Goal: Task Accomplishment & Management: Complete application form

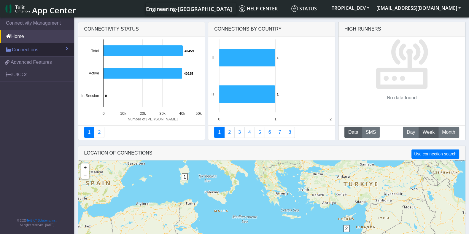
click at [18, 51] on span "Connections" at bounding box center [25, 49] width 26 height 7
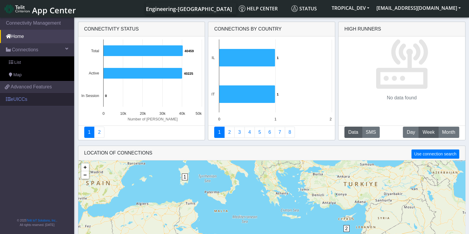
click at [17, 102] on link "eUICCs" at bounding box center [37, 99] width 74 height 13
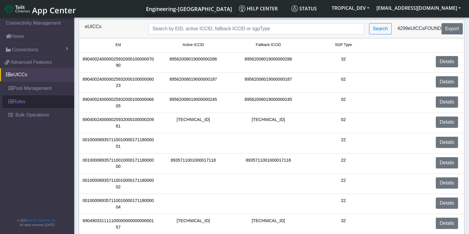
click at [18, 102] on link "Rules" at bounding box center [38, 101] width 72 height 13
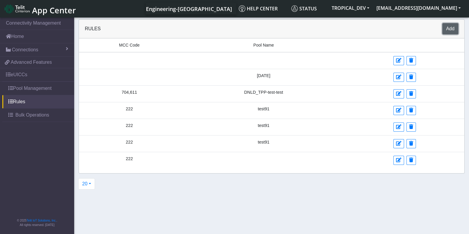
click at [448, 27] on button "Add" at bounding box center [451, 28] width 16 height 11
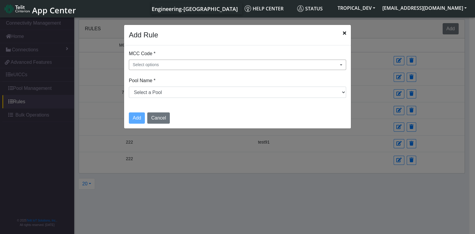
click at [173, 62] on button "Select options" at bounding box center [237, 65] width 217 height 10
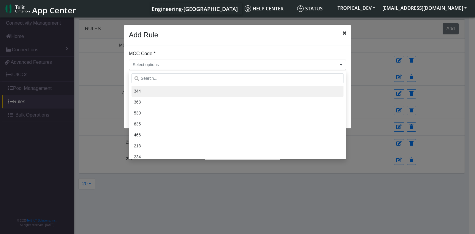
click at [156, 91] on li "344" at bounding box center [238, 91] width 212 height 11
click at [346, 33] on icon "Close" at bounding box center [344, 33] width 3 height 5
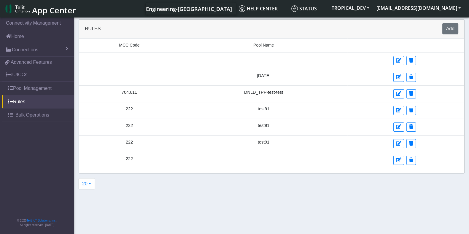
drag, startPoint x: 251, startPoint y: 76, endPoint x: 279, endPoint y: 75, distance: 27.7
click at [279, 75] on td "March18" at bounding box center [264, 77] width 168 height 17
click at [452, 33] on button "Add" at bounding box center [451, 28] width 16 height 11
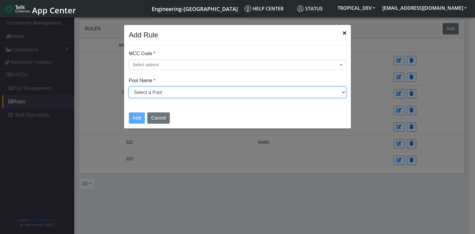
click at [202, 91] on select "Select a Pool testPoolApril11 DNLD_TPP-test-test-1 DNLD_TPP-testing-Mar05 DNLD_…" at bounding box center [237, 92] width 217 height 11
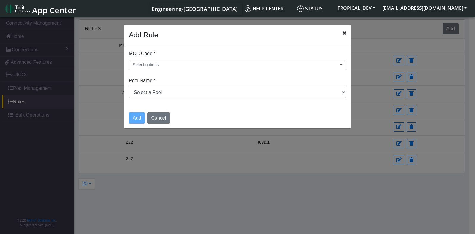
click at [345, 34] on icon "Close" at bounding box center [344, 33] width 3 height 5
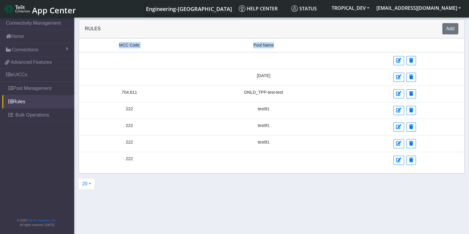
drag, startPoint x: 116, startPoint y: 47, endPoint x: 342, endPoint y: 54, distance: 226.1
click at [311, 50] on tr "MCC Code Pool Name" at bounding box center [272, 46] width 386 height 14
click at [448, 27] on button "Add" at bounding box center [451, 28] width 16 height 11
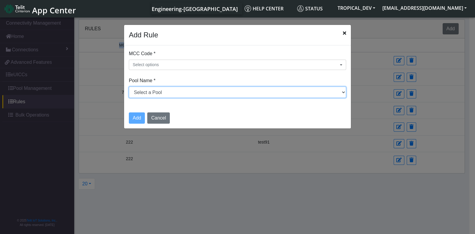
click at [178, 91] on select "Select a Pool testPoolApril11 DNLD_TPP-test-test-1 DNLD_TPP-testing-Mar05 DNLD_…" at bounding box center [237, 92] width 217 height 11
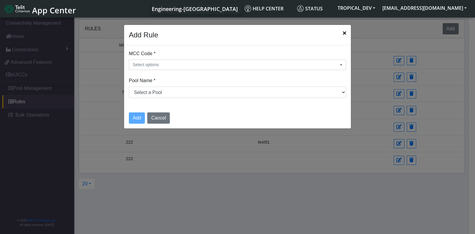
click at [344, 33] on icon "Close" at bounding box center [344, 33] width 3 height 5
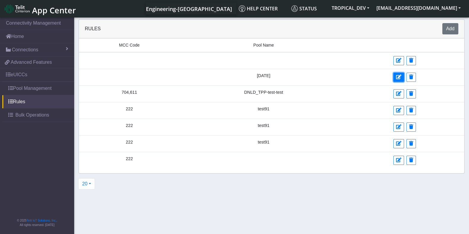
click at [399, 76] on icon at bounding box center [398, 77] width 5 height 5
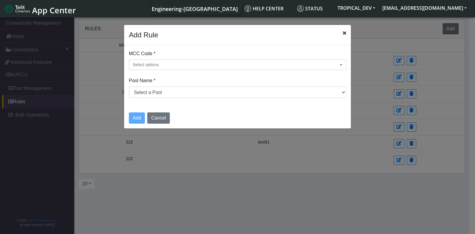
click at [346, 32] on icon "Close" at bounding box center [344, 33] width 3 height 5
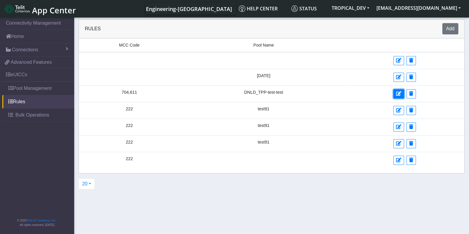
click at [396, 92] on icon at bounding box center [398, 93] width 5 height 5
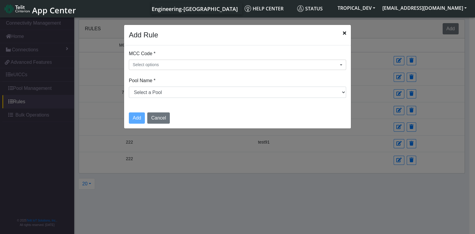
click at [346, 34] on icon "Close" at bounding box center [344, 33] width 3 height 5
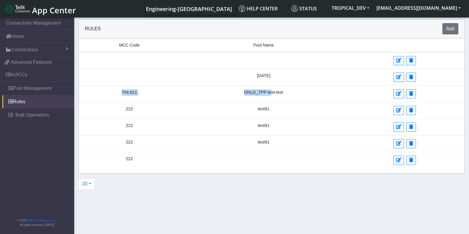
drag, startPoint x: 120, startPoint y: 91, endPoint x: 361, endPoint y: 96, distance: 240.6
click at [269, 91] on tr "704,611 DNLD_TPP-test-test" at bounding box center [272, 94] width 386 height 17
click at [396, 91] on icon at bounding box center [398, 93] width 5 height 5
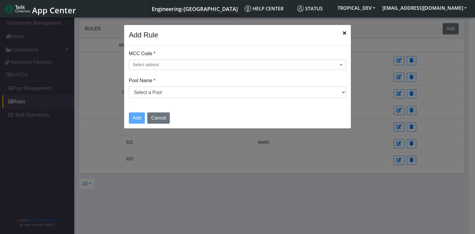
click at [344, 34] on icon "Close" at bounding box center [344, 33] width 3 height 5
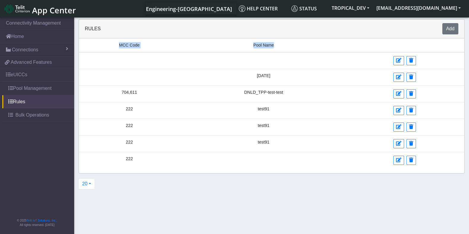
drag, startPoint x: 118, startPoint y: 41, endPoint x: 275, endPoint y: 48, distance: 156.6
click at [275, 48] on tr "MCC Code Pool Name" at bounding box center [272, 46] width 386 height 14
click at [275, 48] on small "Pool Name" at bounding box center [264, 45] width 161 height 6
drag, startPoint x: 116, startPoint y: 47, endPoint x: 289, endPoint y: 48, distance: 172.5
click at [289, 48] on tr "MCC Code Pool Name" at bounding box center [272, 46] width 386 height 14
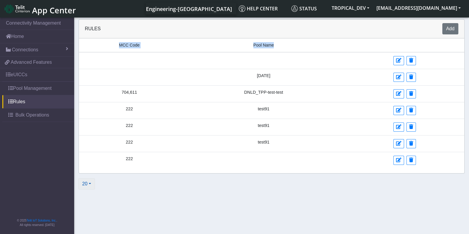
click at [88, 182] on button "20" at bounding box center [86, 183] width 17 height 11
click at [91, 162] on button "500" at bounding box center [102, 161] width 47 height 10
click at [449, 28] on button "Add" at bounding box center [451, 28] width 16 height 11
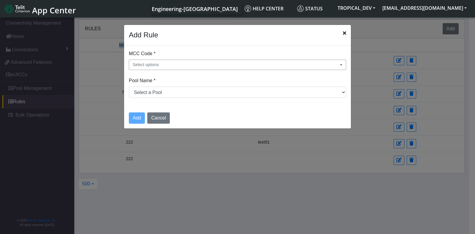
click at [158, 65] on span "Select options" at bounding box center [146, 65] width 26 height 6
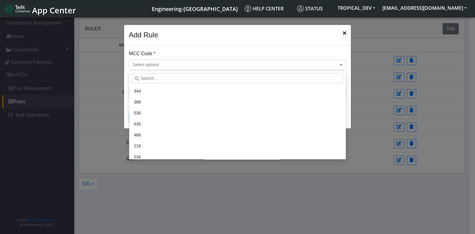
click at [344, 34] on icon "Close" at bounding box center [344, 33] width 3 height 5
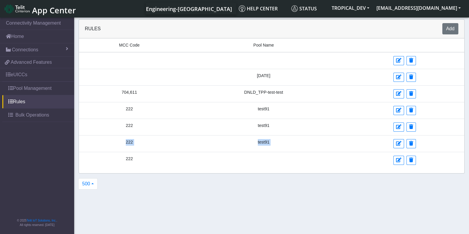
drag, startPoint x: 124, startPoint y: 159, endPoint x: 103, endPoint y: 149, distance: 23.1
click at [103, 149] on tbody "March18 704,611 DNLD_TPP-test-test 222 test91 222 test91 222 test91 222" at bounding box center [272, 110] width 386 height 116
drag, startPoint x: 123, startPoint y: 110, endPoint x: 321, endPoint y: 166, distance: 206.1
click at [321, 166] on tbody "March18 704,611 DNLD_TPP-test-test 222 test91 222 test91 222 test91 222" at bounding box center [272, 110] width 386 height 116
click at [122, 44] on span "MCC Code" at bounding box center [129, 45] width 20 height 6
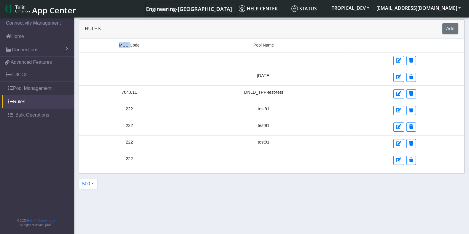
click at [122, 44] on span "MCC Code" at bounding box center [129, 45] width 20 height 6
click at [24, 36] on link "Home" at bounding box center [37, 36] width 74 height 13
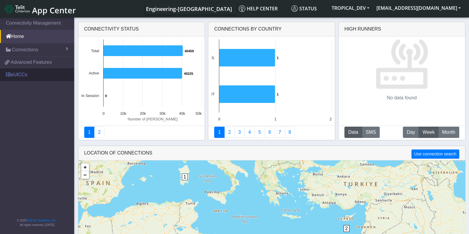
click at [14, 73] on link "eUICCs" at bounding box center [37, 74] width 74 height 13
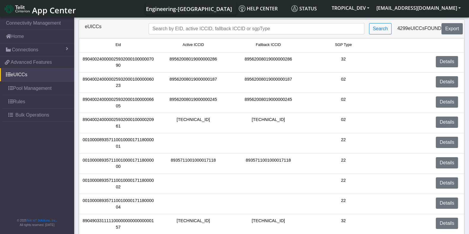
click at [31, 12] on link "App Center" at bounding box center [40, 8] width 70 height 13
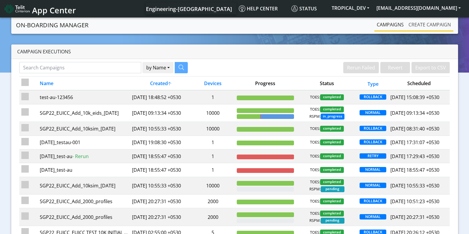
click at [432, 22] on link "Create campaign" at bounding box center [430, 25] width 47 height 12
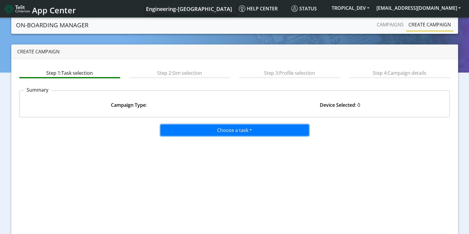
click at [217, 129] on button "Choose a task" at bounding box center [235, 130] width 148 height 11
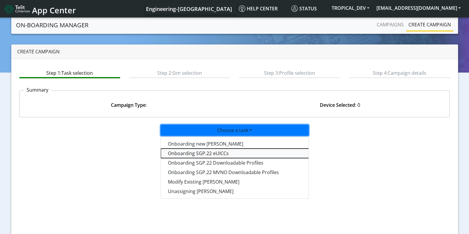
click at [204, 153] on tasksgp22eUICC-dropdown "Onboarding SGP.22 eUICCs" at bounding box center [235, 154] width 148 height 10
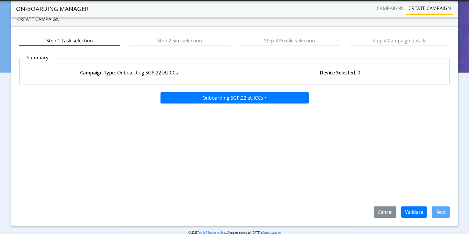
scroll to position [26, 0]
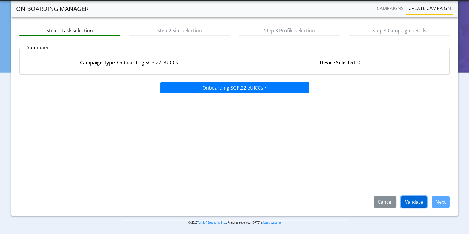
click at [417, 203] on button "Validate" at bounding box center [414, 202] width 26 height 11
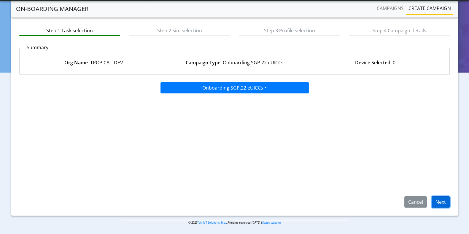
click at [444, 203] on button "Next" at bounding box center [441, 202] width 18 height 11
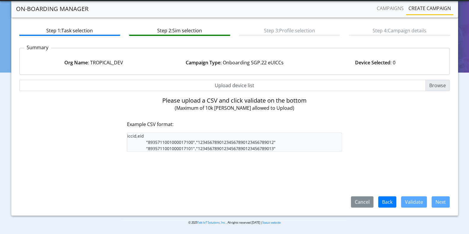
click at [447, 86] on input "Upload device list" at bounding box center [234, 85] width 431 height 11
type input "C:\fakepath\iccid_eid_10000.csv"
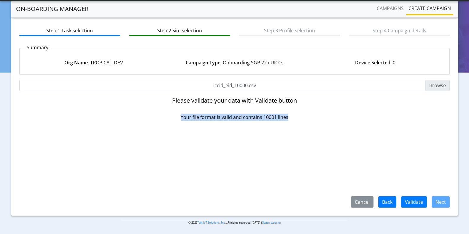
drag, startPoint x: 182, startPoint y: 118, endPoint x: 288, endPoint y: 117, distance: 106.0
click at [288, 117] on p "Your file format is valid and contains 10001 lines" at bounding box center [235, 117] width 216 height 7
click at [413, 201] on button "Validate" at bounding box center [414, 202] width 26 height 11
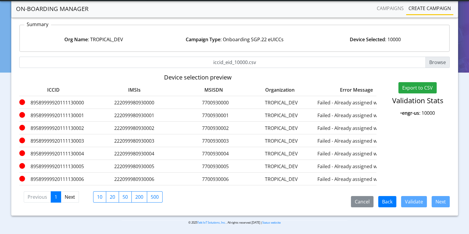
scroll to position [54, 0]
click at [367, 202] on button "Cancel" at bounding box center [362, 201] width 23 height 11
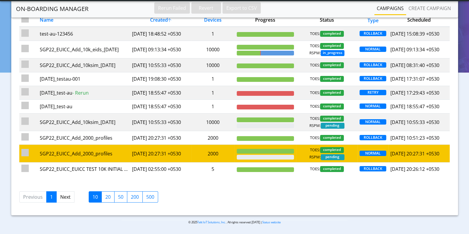
scroll to position [11, 0]
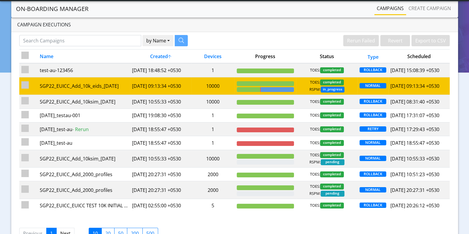
click at [192, 92] on td "10000" at bounding box center [213, 86] width 43 height 18
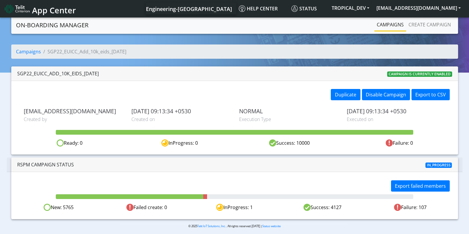
click at [69, 207] on div "New: 5765" at bounding box center [59, 207] width 88 height 7
drag, startPoint x: 69, startPoint y: 207, endPoint x: 74, endPoint y: 207, distance: 4.5
click at [69, 207] on div "New: 5765" at bounding box center [59, 207] width 88 height 7
drag, startPoint x: 348, startPoint y: 208, endPoint x: 50, endPoint y: 211, distance: 298.7
click at [50, 211] on div "Export failed members New: 5765 Failed create: 0 InProgress: 1 Success: 4127 Fa…" at bounding box center [234, 195] width 447 height 47
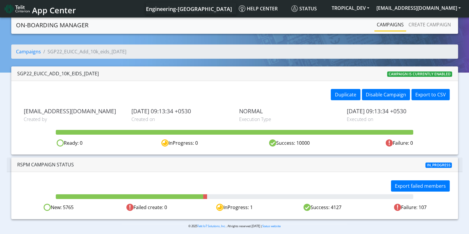
click at [248, 161] on div "RSPM Campaign Status In_progress" at bounding box center [235, 165] width 456 height 15
click at [410, 185] on button "Export failed members" at bounding box center [420, 186] width 59 height 11
click at [69, 204] on div "New: 5765" at bounding box center [59, 207] width 88 height 7
click at [413, 26] on link "Create campaign" at bounding box center [430, 25] width 47 height 12
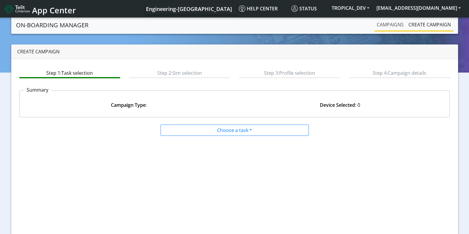
click at [386, 25] on link "Campaigns" at bounding box center [391, 25] width 32 height 12
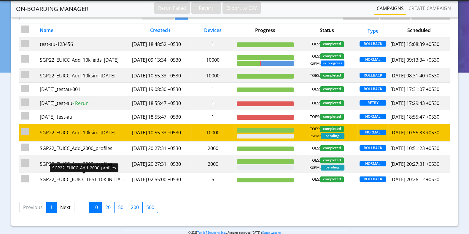
scroll to position [74, 0]
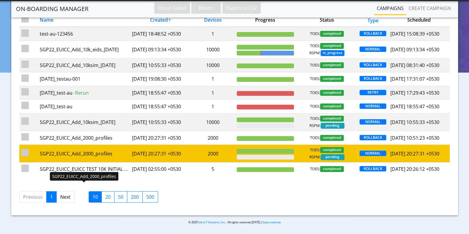
click at [99, 157] on div "SGP22_EUICC_Add_2000_profiles" at bounding box center [84, 153] width 88 height 7
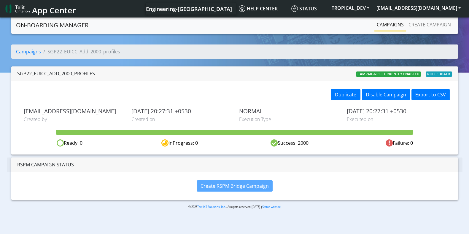
click at [394, 22] on link "Campaigns" at bounding box center [391, 25] width 32 height 12
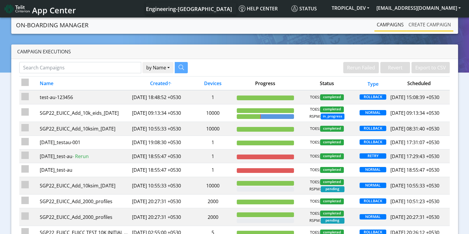
click at [428, 25] on link "Create campaign" at bounding box center [430, 25] width 47 height 12
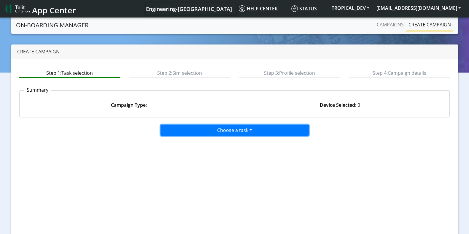
click at [239, 128] on button "Choose a task" at bounding box center [235, 130] width 148 height 11
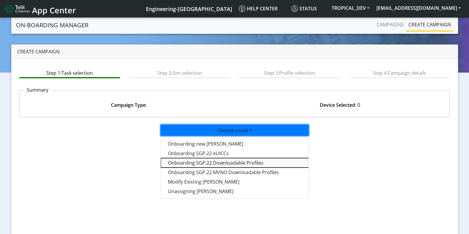
click at [208, 162] on tasksgp22profile-dropdown "Onboarding SGP.22 Downloadable Profiles" at bounding box center [235, 163] width 148 height 10
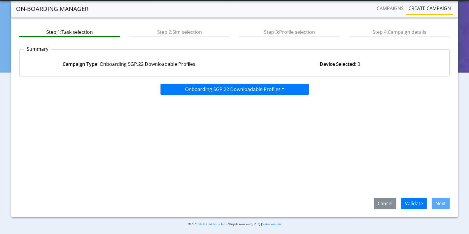
scroll to position [26, 0]
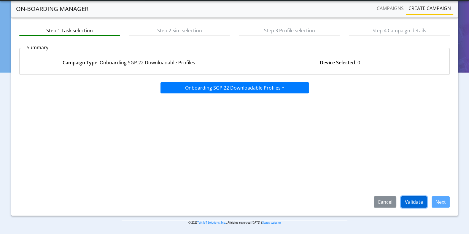
click at [415, 198] on button "Validate" at bounding box center [414, 202] width 26 height 11
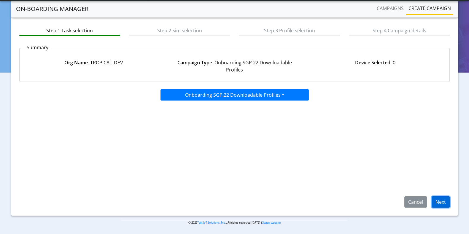
click at [442, 204] on button "Next" at bounding box center [441, 202] width 18 height 11
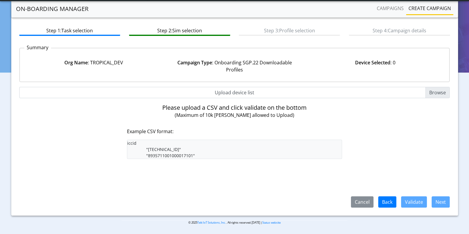
click at [437, 94] on input "Upload device list" at bounding box center [234, 92] width 431 height 11
type input "C:\fakepath\SGP22profiles.csv"
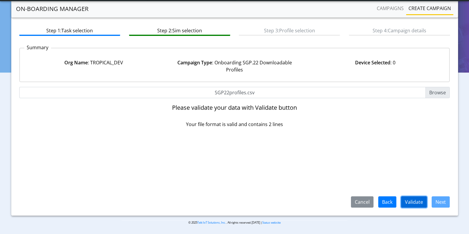
click at [420, 201] on button "Validate" at bounding box center [414, 202] width 26 height 11
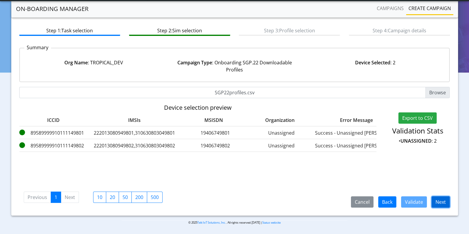
click at [438, 200] on button "Next" at bounding box center [441, 202] width 18 height 11
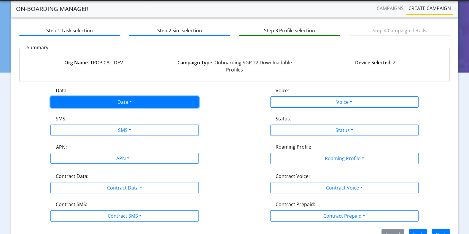
click at [121, 103] on button "Data" at bounding box center [124, 102] width 148 height 11
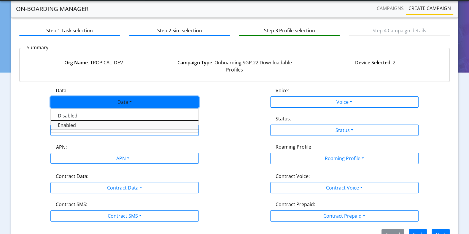
click at [64, 123] on button "Enabled" at bounding box center [125, 126] width 148 height 10
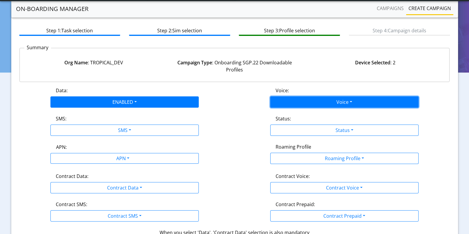
click at [279, 98] on button "Voice" at bounding box center [345, 102] width 148 height 11
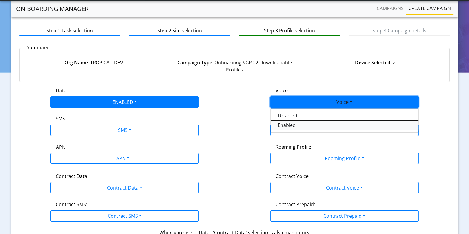
click at [285, 122] on button "Enabled" at bounding box center [345, 126] width 148 height 10
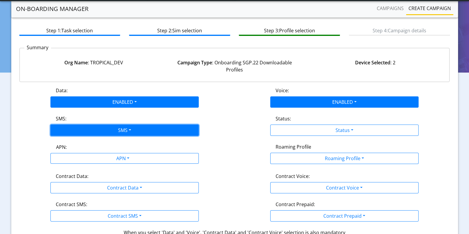
drag, startPoint x: 101, startPoint y: 130, endPoint x: 97, endPoint y: 133, distance: 5.5
click at [101, 130] on button "SMS" at bounding box center [124, 130] width 148 height 11
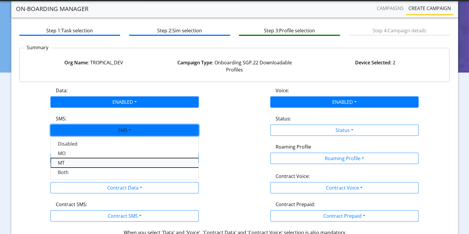
click at [62, 162] on button "MT" at bounding box center [125, 163] width 148 height 10
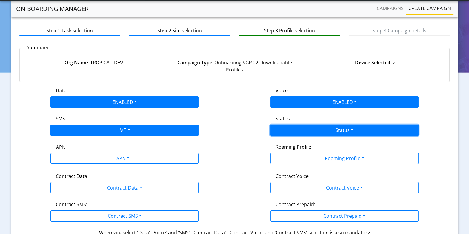
click at [340, 135] on button "Status" at bounding box center [345, 130] width 148 height 11
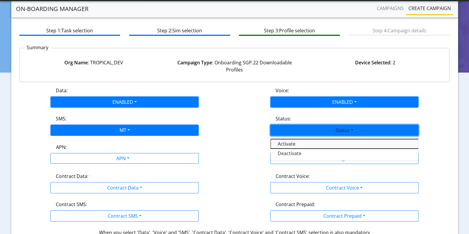
click at [284, 141] on button "Activate" at bounding box center [345, 144] width 148 height 10
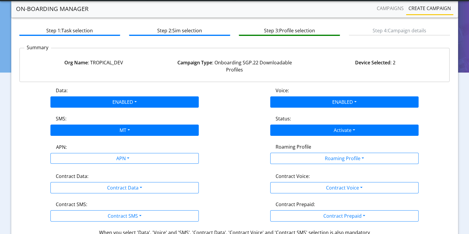
scroll to position [65, 0]
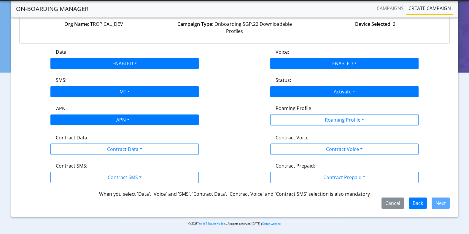
click at [129, 119] on div "APN" at bounding box center [122, 121] width 157 height 12
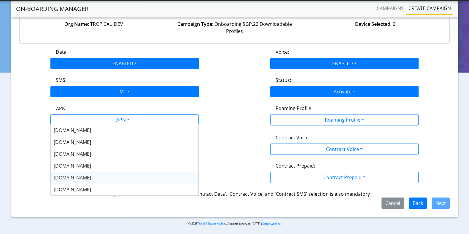
click at [69, 178] on span "nxt17.eu" at bounding box center [72, 178] width 37 height 7
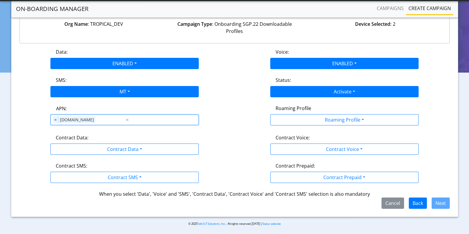
click at [326, 112] on div "Roaming Profile" at bounding box center [344, 110] width 147 height 10
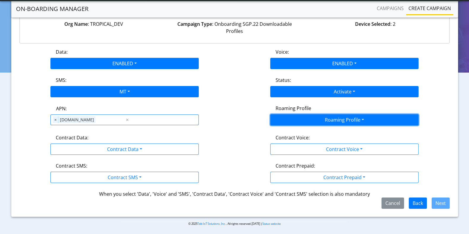
click at [325, 116] on button "Roaming Profile" at bounding box center [345, 119] width 148 height 11
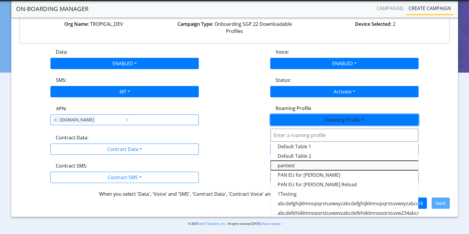
click at [298, 162] on Profile-dropdown "pantest" at bounding box center [345, 166] width 148 height 10
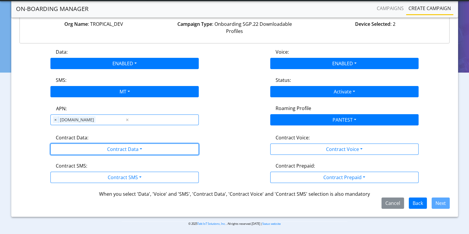
drag, startPoint x: 58, startPoint y: 145, endPoint x: 71, endPoint y: 159, distance: 19.8
click at [58, 145] on button "Contract Data" at bounding box center [124, 149] width 148 height 11
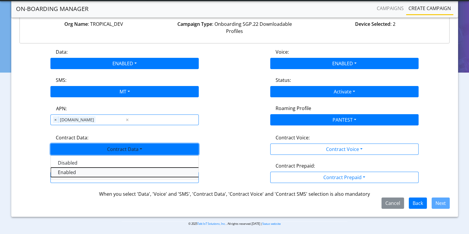
drag, startPoint x: 66, startPoint y: 172, endPoint x: 69, endPoint y: 171, distance: 3.7
click at [67, 172] on Dataenabled-dropdown "Enabled" at bounding box center [125, 173] width 148 height 10
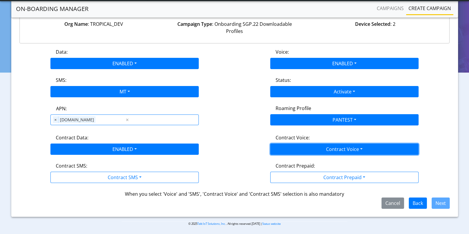
click at [364, 145] on button "Contract Voice" at bounding box center [345, 149] width 148 height 11
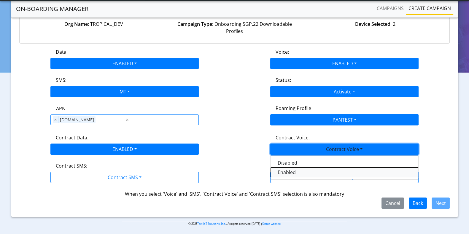
click at [304, 168] on Voiceenabled-dropdown "Enabled" at bounding box center [345, 173] width 148 height 10
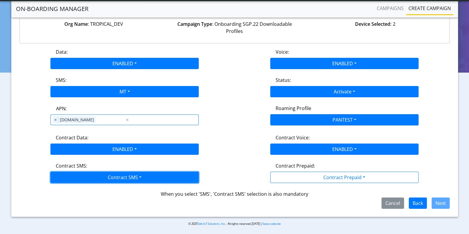
click at [114, 172] on button "Contract SMS" at bounding box center [124, 177] width 148 height 11
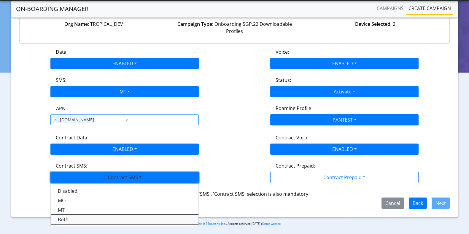
click at [65, 218] on SMSboth-dropdown "Both" at bounding box center [125, 220] width 148 height 10
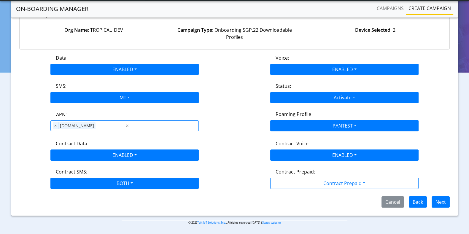
scroll to position [58, 0]
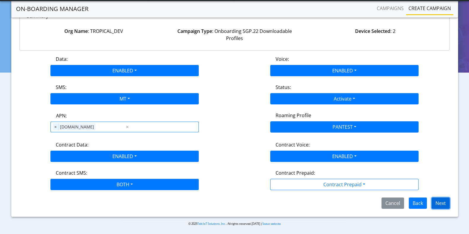
click at [445, 204] on button "Next" at bounding box center [441, 203] width 18 height 11
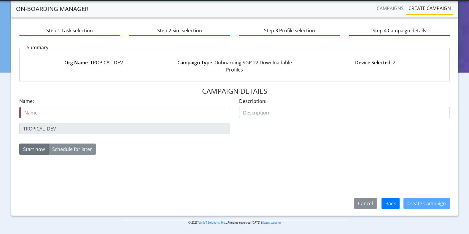
scroll to position [26, 0]
type input "Add_test_6Oct"
click at [431, 205] on button "Create Campaign" at bounding box center [427, 203] width 46 height 11
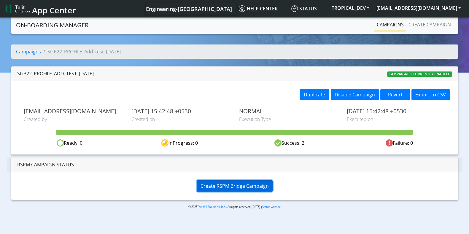
click at [251, 187] on span "Create RSPM Bridge Campaign" at bounding box center [235, 186] width 68 height 7
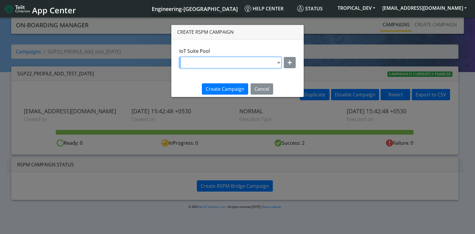
click at [225, 66] on select "DNLD_BYOC_MVNO_PROFILE_TEST145 DNLD-nxt17.eu-testpoolValidate DNLD-flolive.net-…" at bounding box center [230, 62] width 102 height 11
select select "f7e12c9d-b290-43e1-8cea-cba78f5e515d"
click at [179, 57] on select "DNLD_BYOC_MVNO_PROFILE_TEST145 DNLD-nxt17.eu-testpoolValidate DNLD-flolive.net-…" at bounding box center [230, 62] width 102 height 11
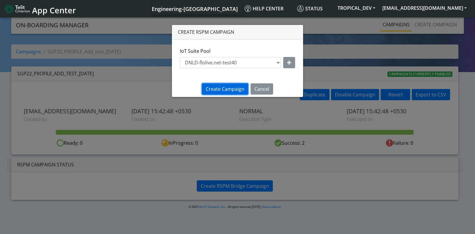
click at [227, 90] on span "Create Campaign" at bounding box center [225, 89] width 39 height 7
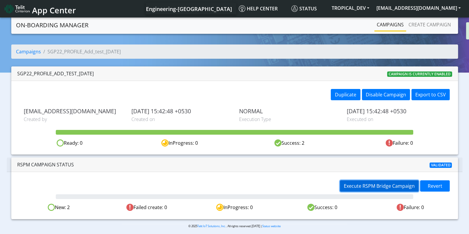
click at [371, 184] on span "Execute RSPM Bridge Campaign" at bounding box center [379, 186] width 71 height 7
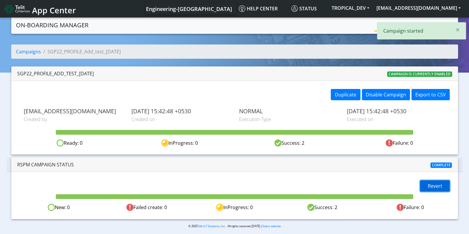
click at [428, 188] on button "Revert" at bounding box center [435, 186] width 30 height 11
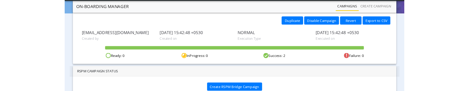
scroll to position [39, 0]
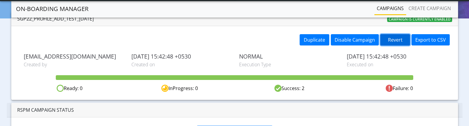
click at [398, 38] on button "Revert" at bounding box center [396, 39] width 30 height 11
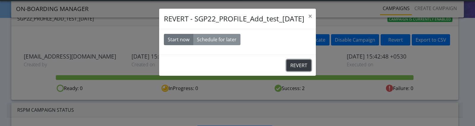
click at [299, 66] on button "REVERT" at bounding box center [299, 65] width 25 height 11
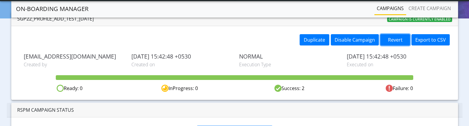
click at [391, 40] on button "Revert" at bounding box center [396, 39] width 30 height 11
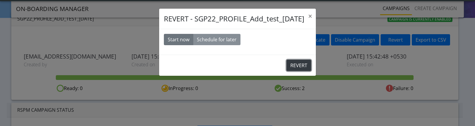
click at [288, 66] on button "REVERT" at bounding box center [299, 65] width 25 height 11
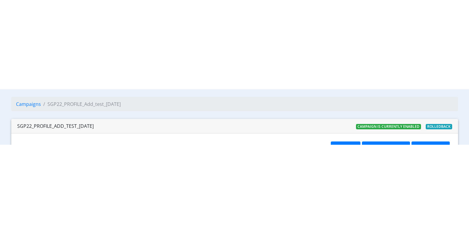
scroll to position [0, 0]
